Goal: Information Seeking & Learning: Check status

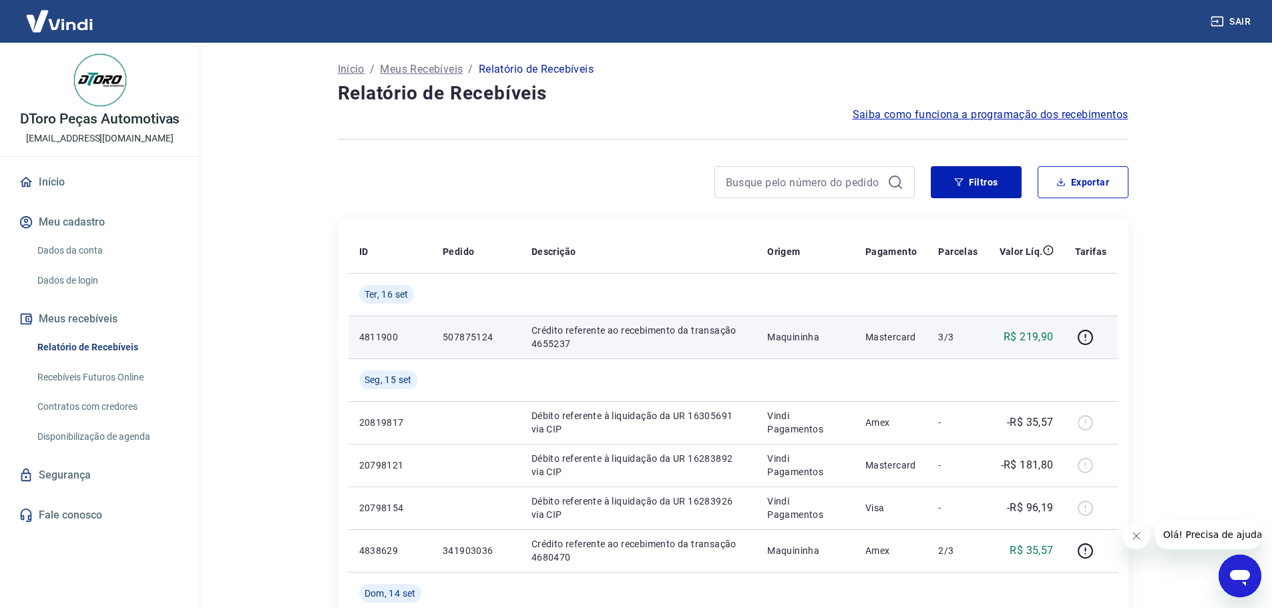
scroll to position [67, 0]
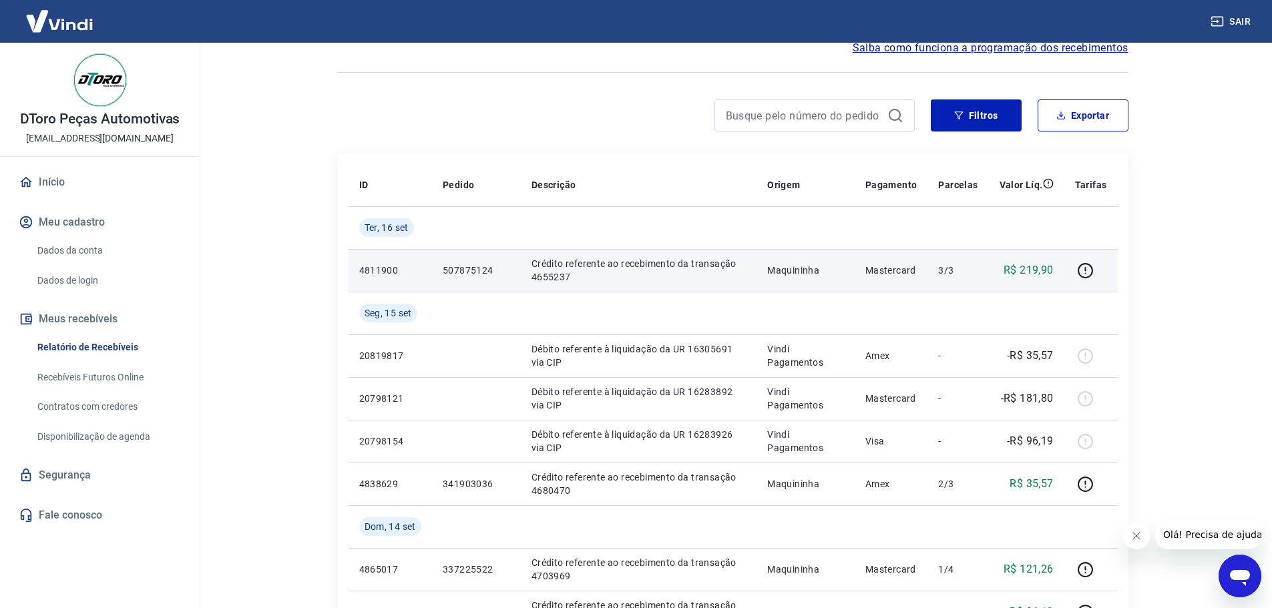
click at [1027, 266] on p "R$ 219,90" at bounding box center [1028, 270] width 50 height 16
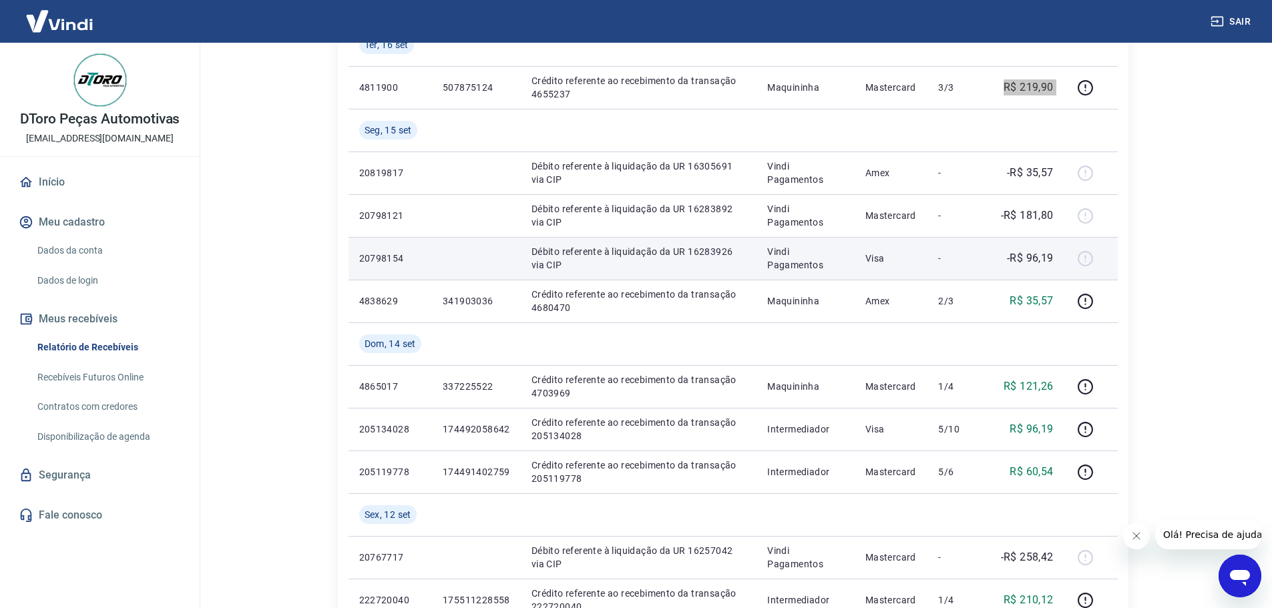
scroll to position [267, 0]
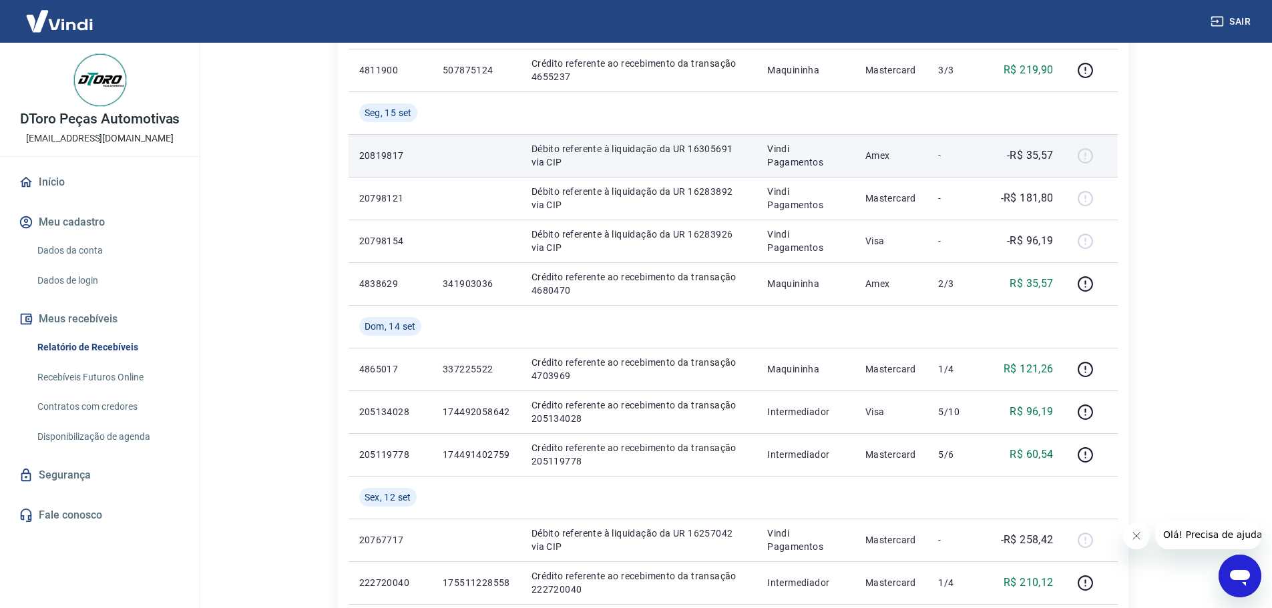
click at [1043, 156] on p "-R$ 35,57" at bounding box center [1030, 156] width 47 height 16
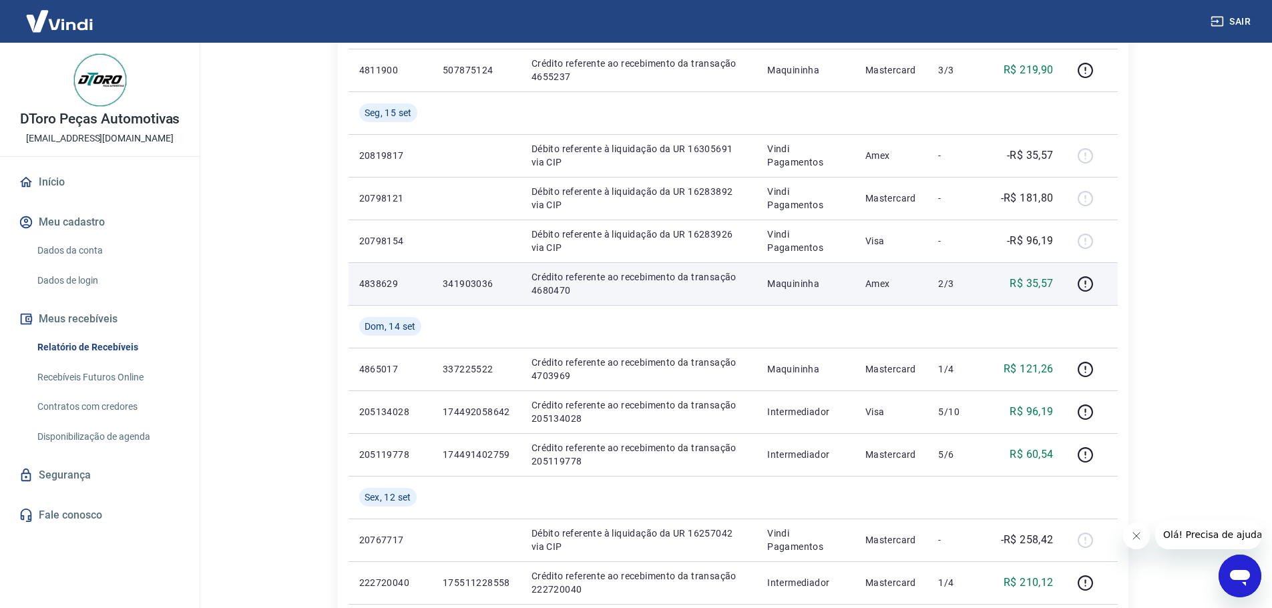
click at [1030, 286] on p "R$ 35,57" at bounding box center [1030, 284] width 43 height 16
